Goal: Task Accomplishment & Management: Manage account settings

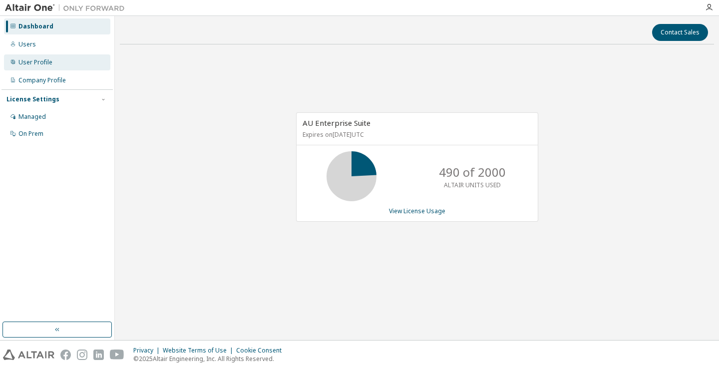
drag, startPoint x: 39, startPoint y: 65, endPoint x: 32, endPoint y: 63, distance: 6.7
click at [39, 64] on div "User Profile" at bounding box center [35, 62] width 34 height 8
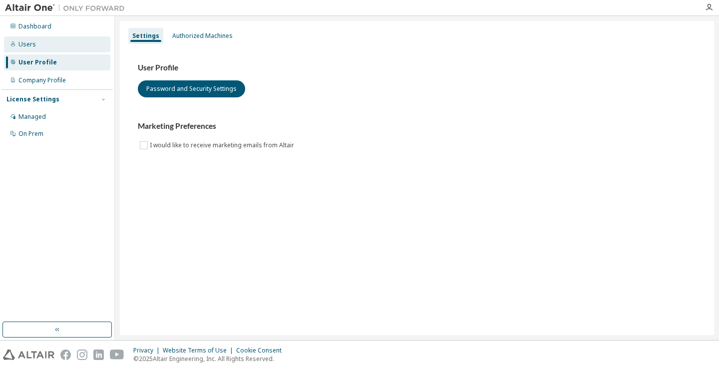
click at [27, 47] on div "Users" at bounding box center [26, 44] width 17 height 8
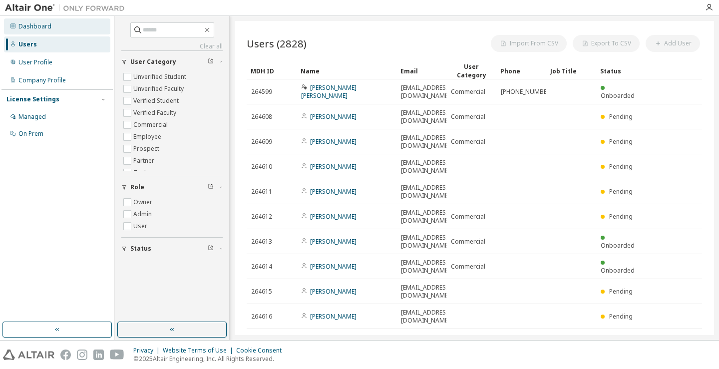
click at [50, 26] on div "Dashboard" at bounding box center [57, 26] width 106 height 16
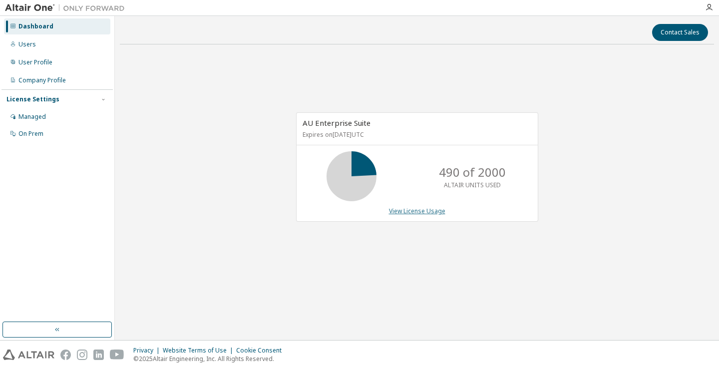
click at [401, 209] on link "View License Usage" at bounding box center [417, 211] width 56 height 8
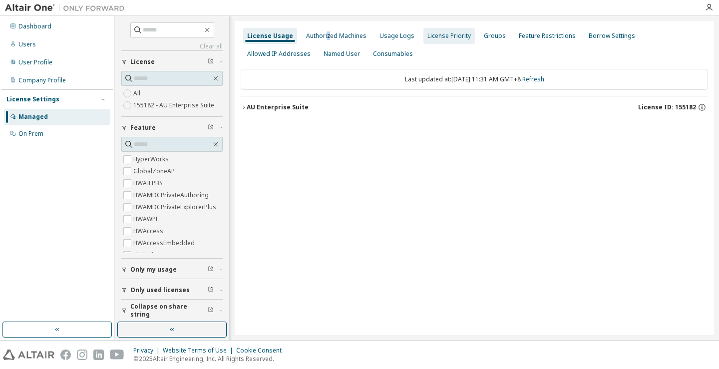
click at [325, 33] on div "Authorized Machines" at bounding box center [336, 36] width 60 height 8
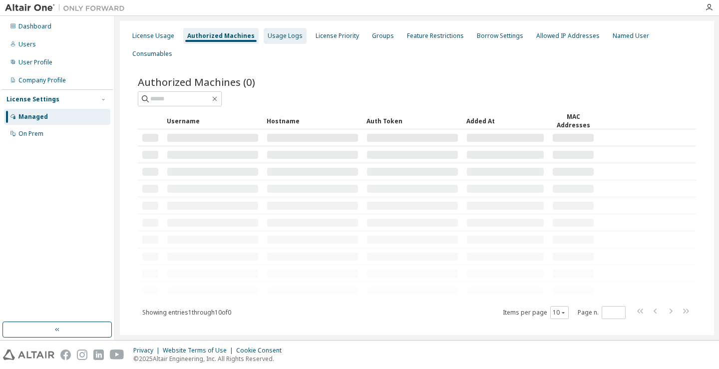
click at [288, 37] on div "Usage Logs" at bounding box center [285, 36] width 35 height 8
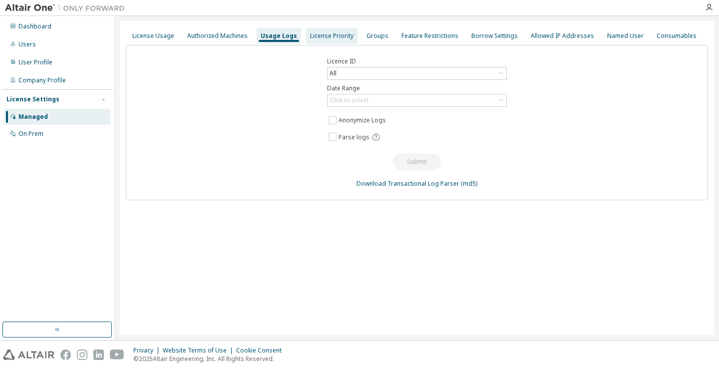
click at [328, 37] on div "License Priority" at bounding box center [331, 36] width 43 height 8
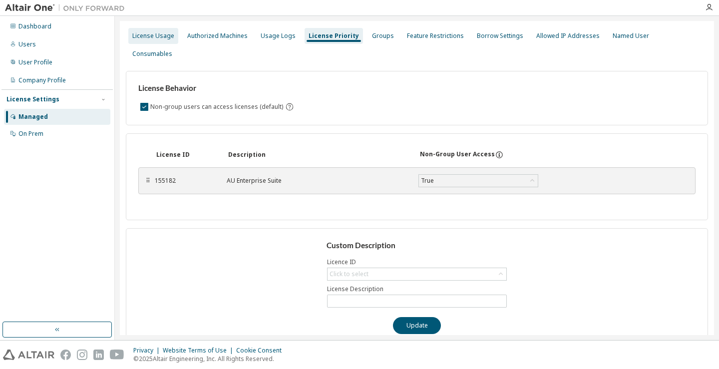
click at [153, 34] on div "License Usage" at bounding box center [153, 36] width 42 height 8
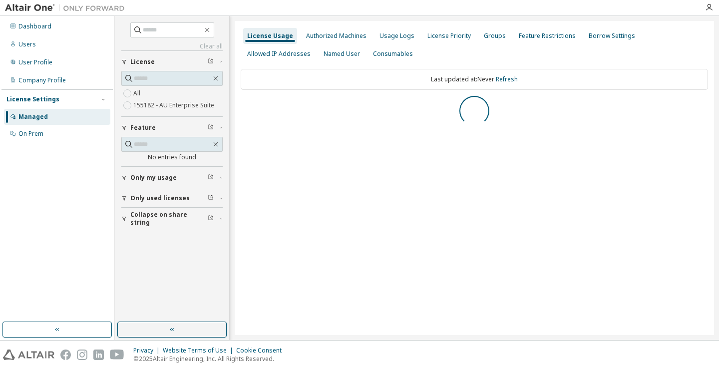
click at [153, 181] on span "Only my usage" at bounding box center [153, 178] width 46 height 8
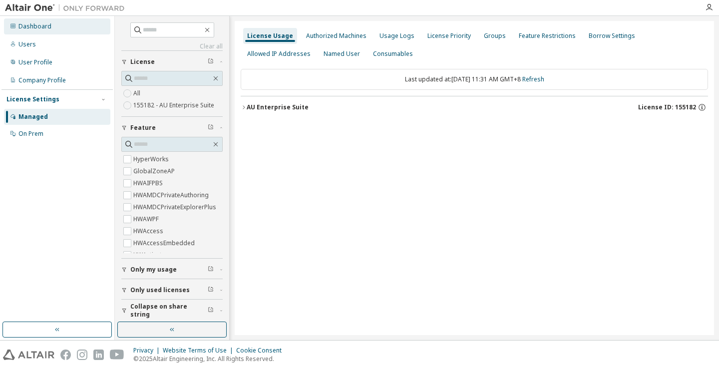
click at [36, 27] on div "Dashboard" at bounding box center [34, 26] width 33 height 8
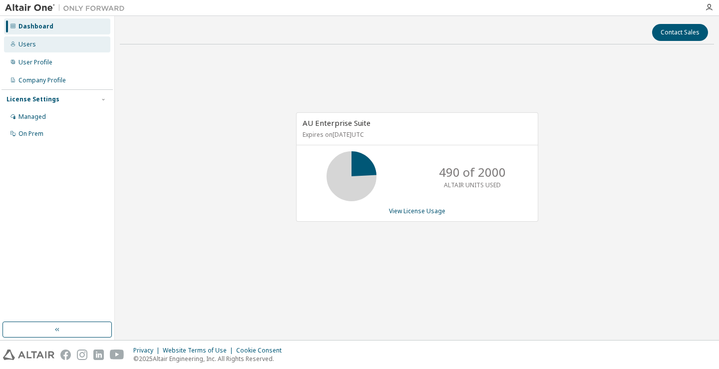
click at [25, 42] on div "Users" at bounding box center [26, 44] width 17 height 8
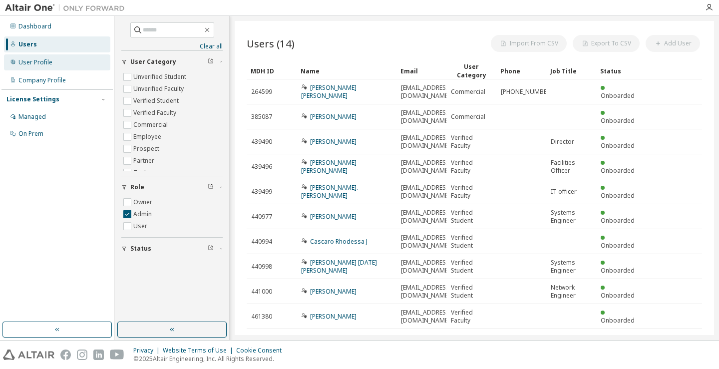
click at [36, 62] on div "User Profile" at bounding box center [35, 62] width 34 height 8
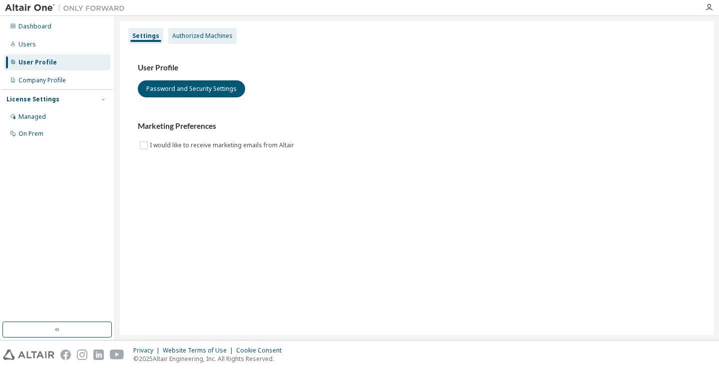
click at [210, 38] on div "Authorized Machines" at bounding box center [202, 36] width 60 height 8
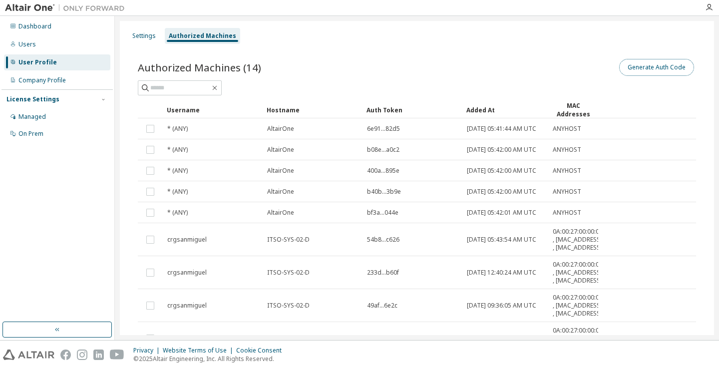
click at [630, 62] on button "Generate Auth Code" at bounding box center [656, 67] width 75 height 17
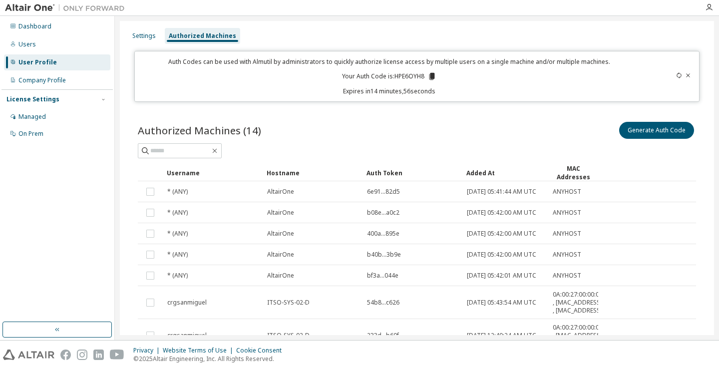
click at [430, 77] on icon at bounding box center [431, 76] width 5 height 7
click at [543, 116] on div "Authorized Machines (14) Generate Auth Code Clear Load Save Save As Field Opera…" at bounding box center [417, 302] width 582 height 389
